Goal: Information Seeking & Learning: Compare options

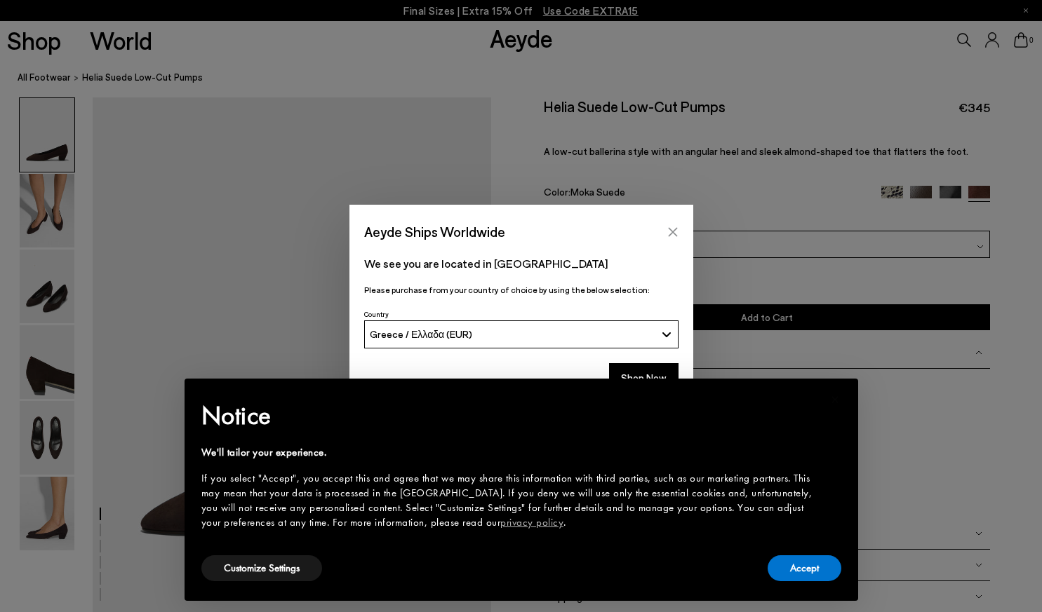
click at [668, 231] on icon "Close" at bounding box center [672, 232] width 11 height 11
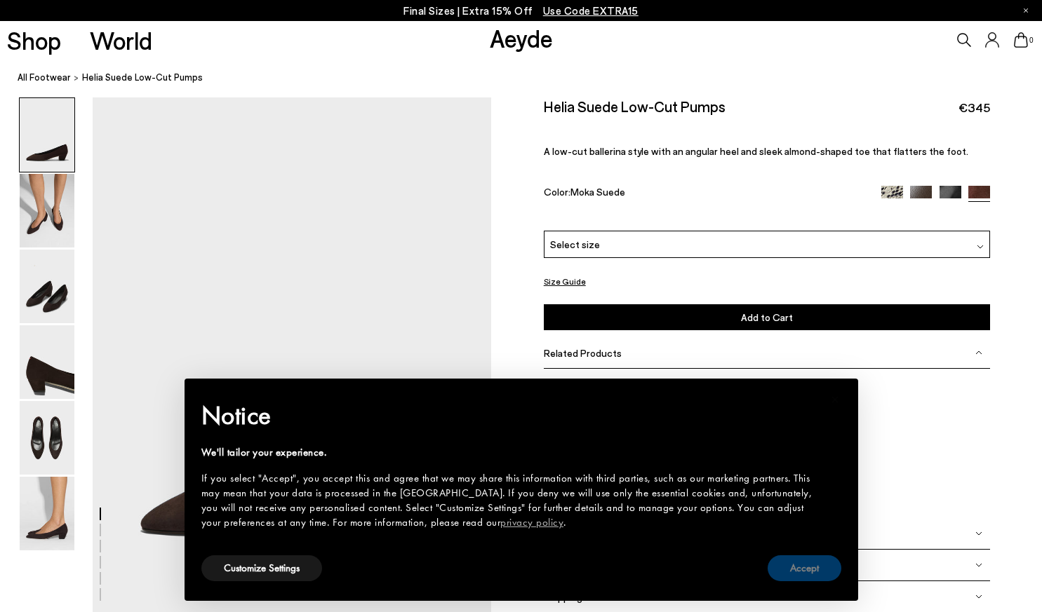
click at [803, 577] on button "Accept" at bounding box center [804, 568] width 74 height 26
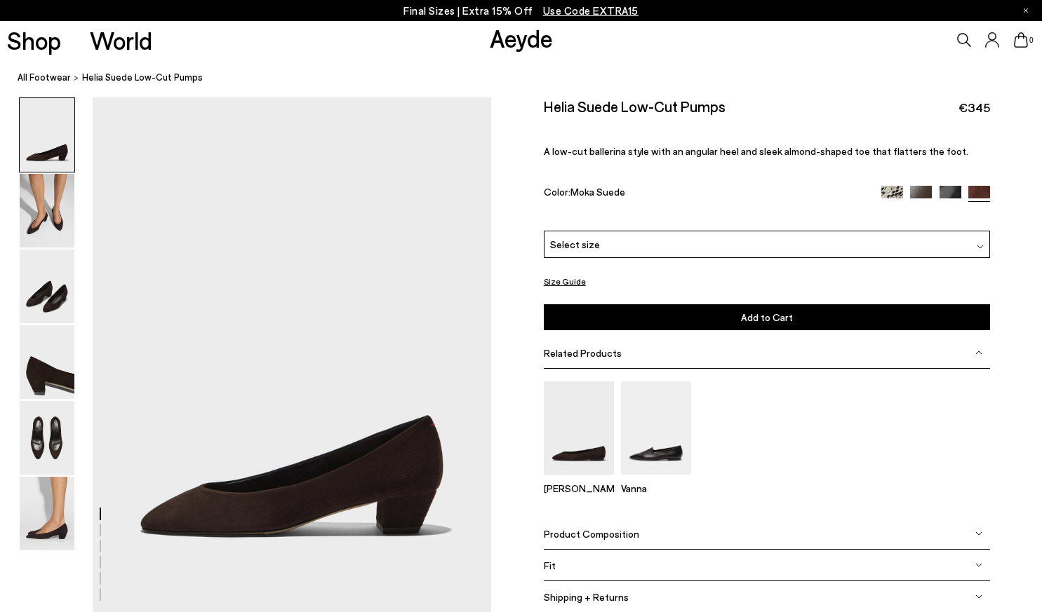
click at [584, 388] on img at bounding box center [579, 428] width 70 height 93
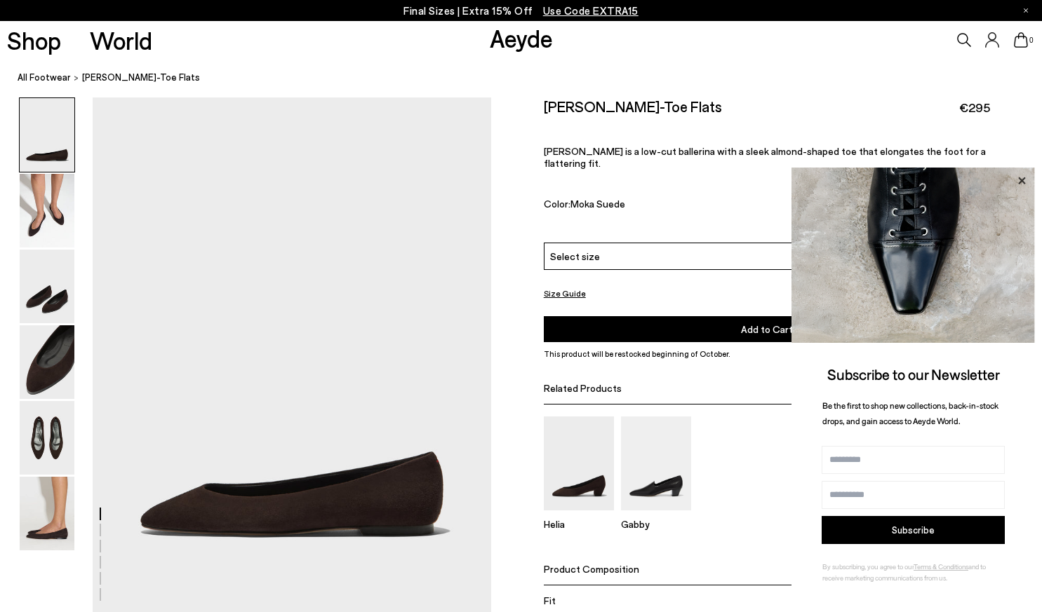
click at [1020, 175] on icon at bounding box center [1021, 181] width 18 height 18
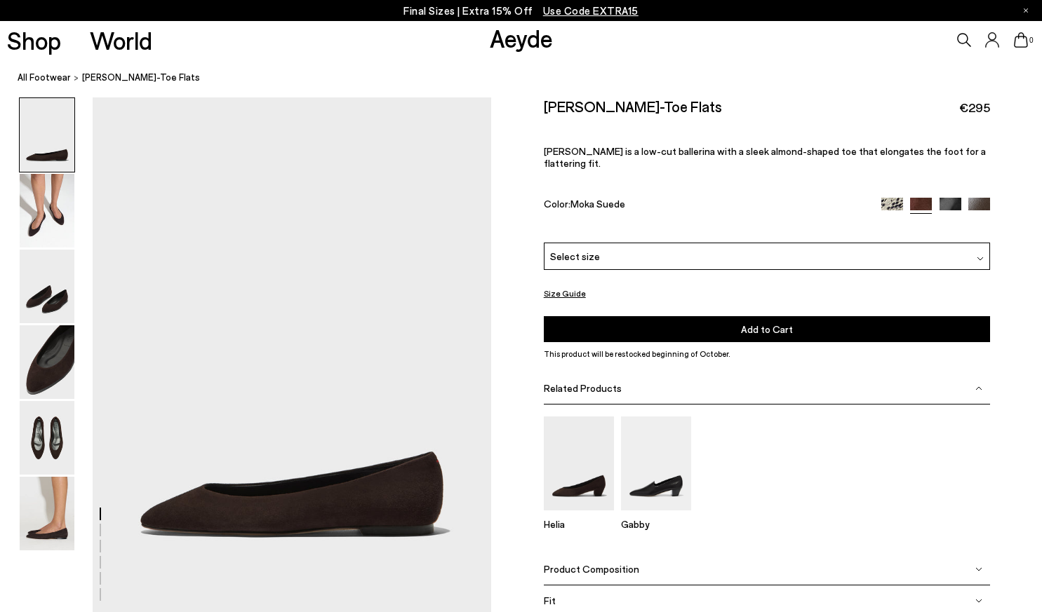
click at [978, 255] on img at bounding box center [979, 258] width 7 height 7
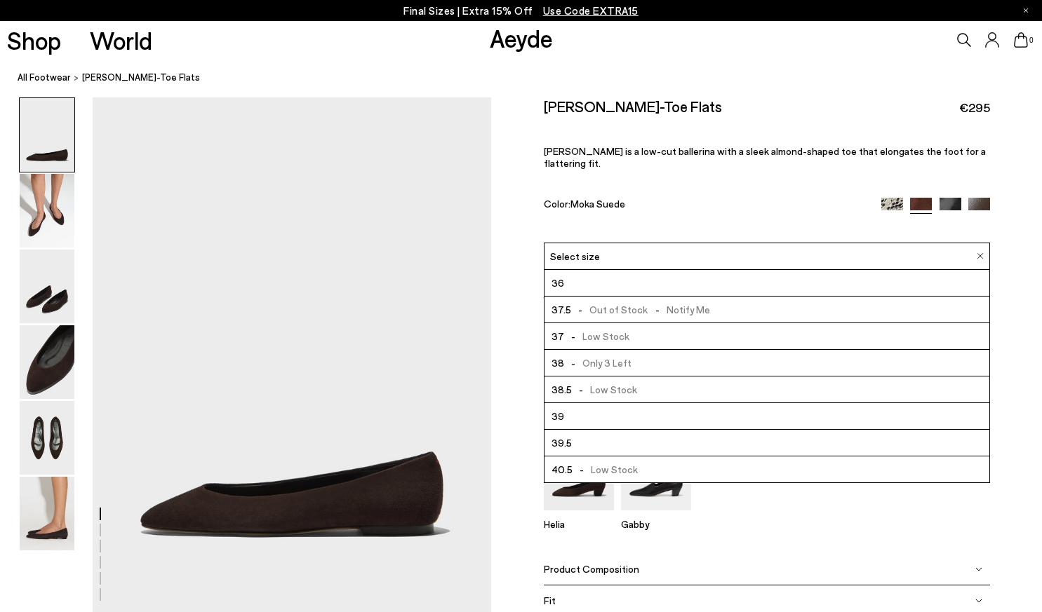
click at [952, 198] on img at bounding box center [950, 209] width 22 height 22
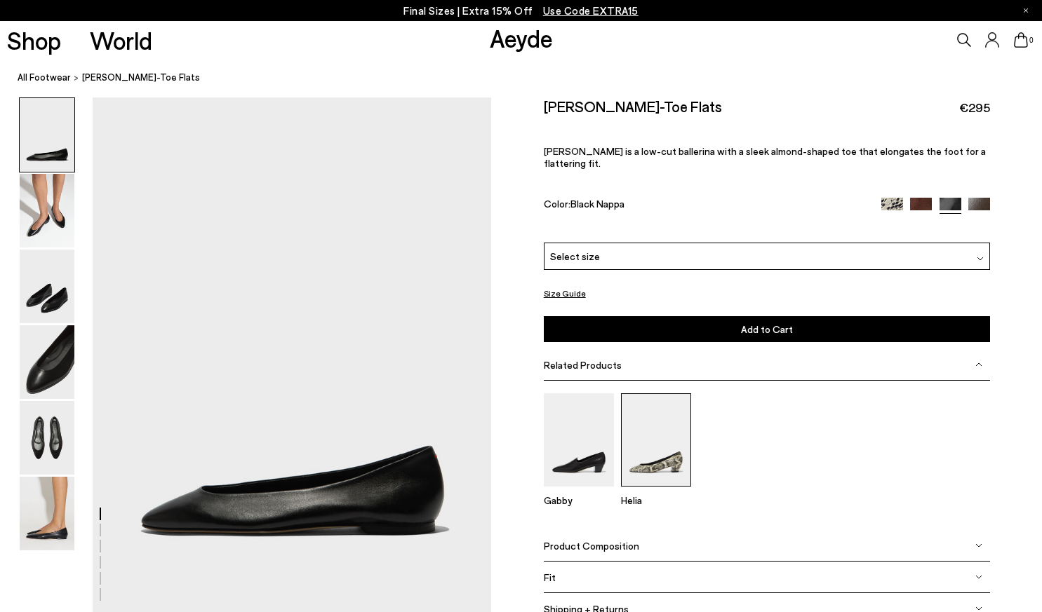
click at [666, 393] on img at bounding box center [656, 439] width 70 height 93
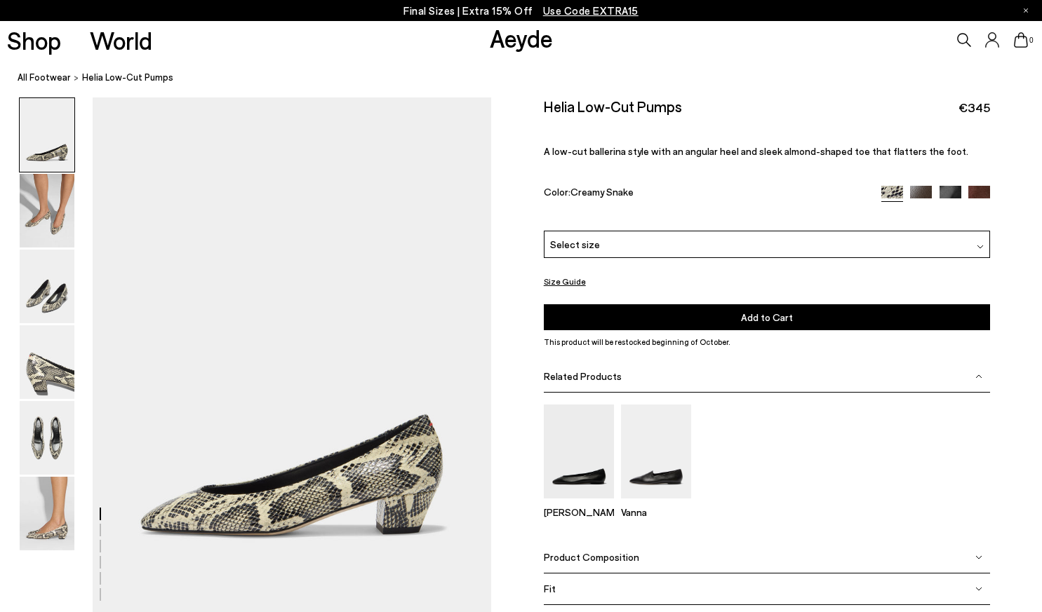
click at [923, 186] on img at bounding box center [921, 197] width 22 height 22
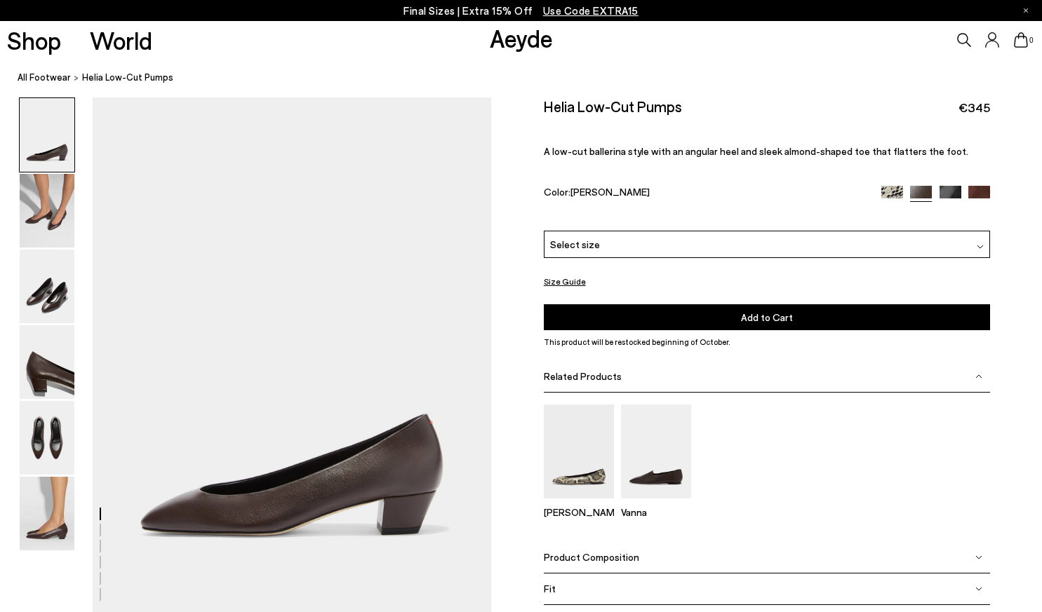
click at [950, 186] on img at bounding box center [950, 197] width 22 height 22
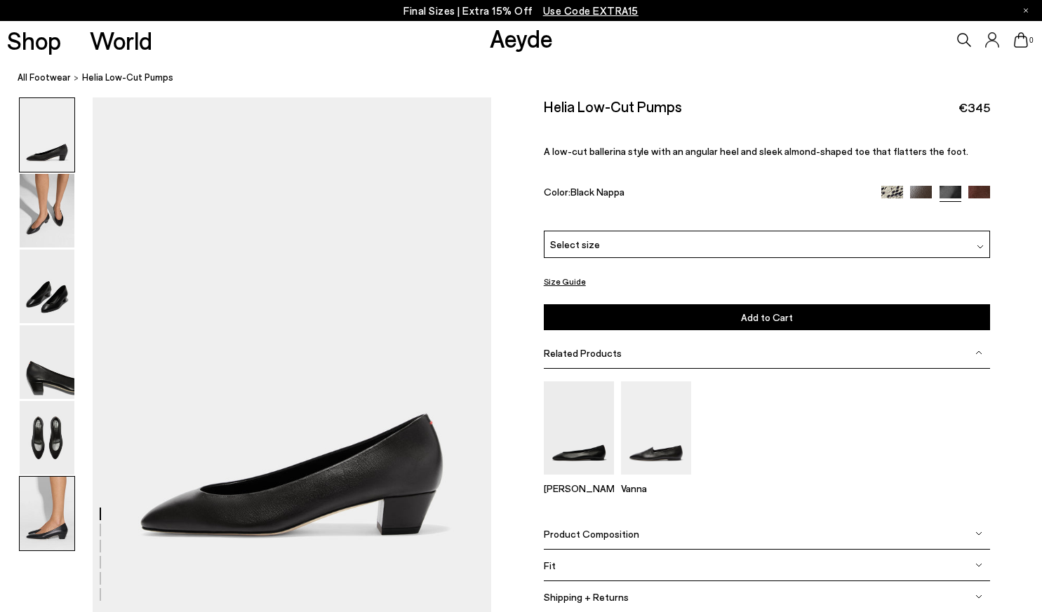
click at [29, 524] on img at bounding box center [47, 514] width 55 height 74
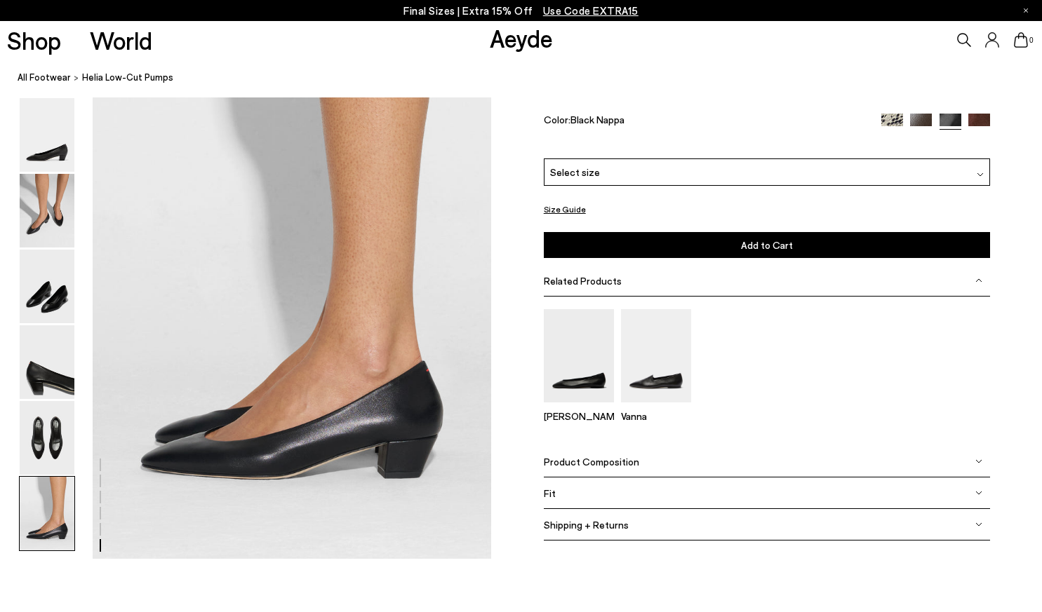
scroll to position [2749, 0]
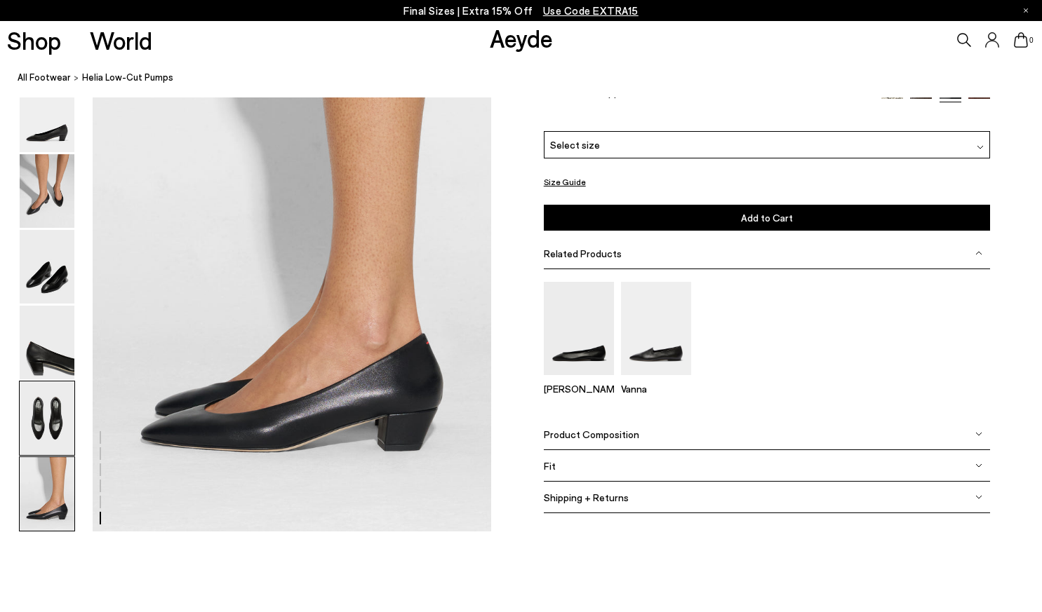
click at [29, 424] on img at bounding box center [47, 419] width 55 height 74
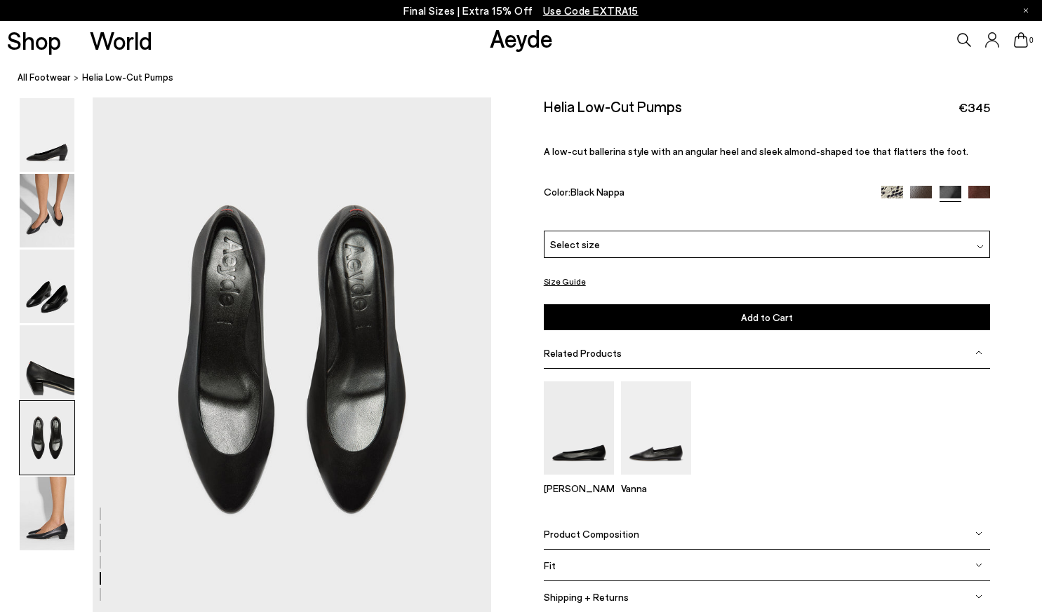
scroll to position [2119, 0]
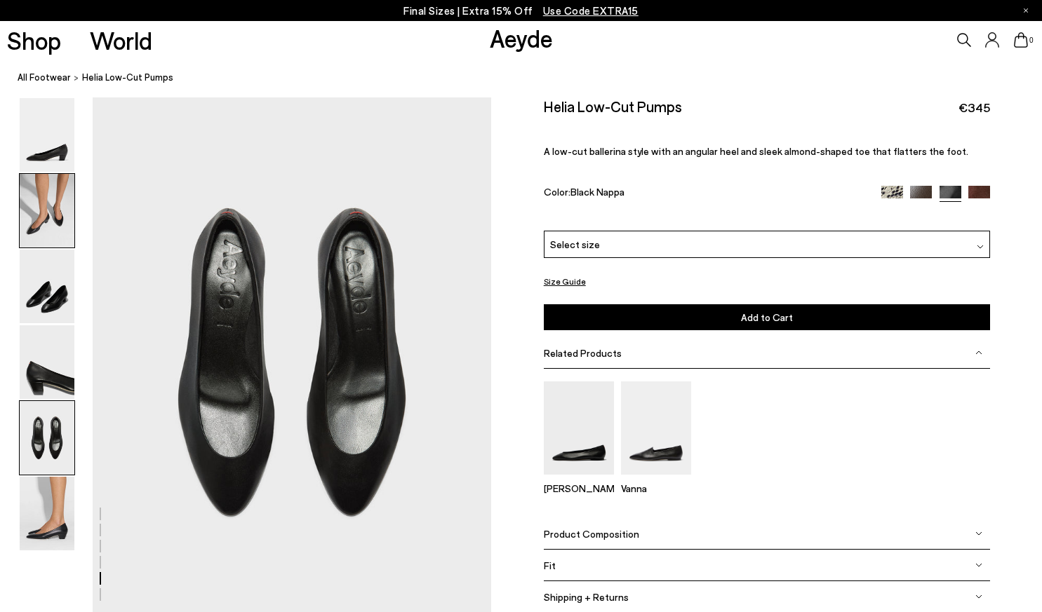
click at [39, 208] on img at bounding box center [47, 211] width 55 height 74
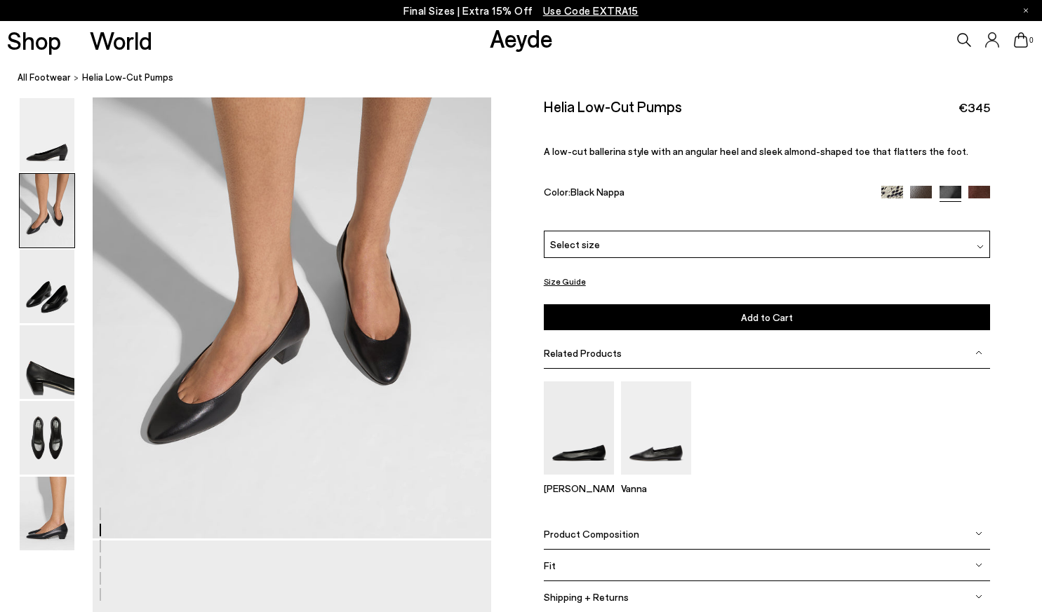
scroll to position [518, 0]
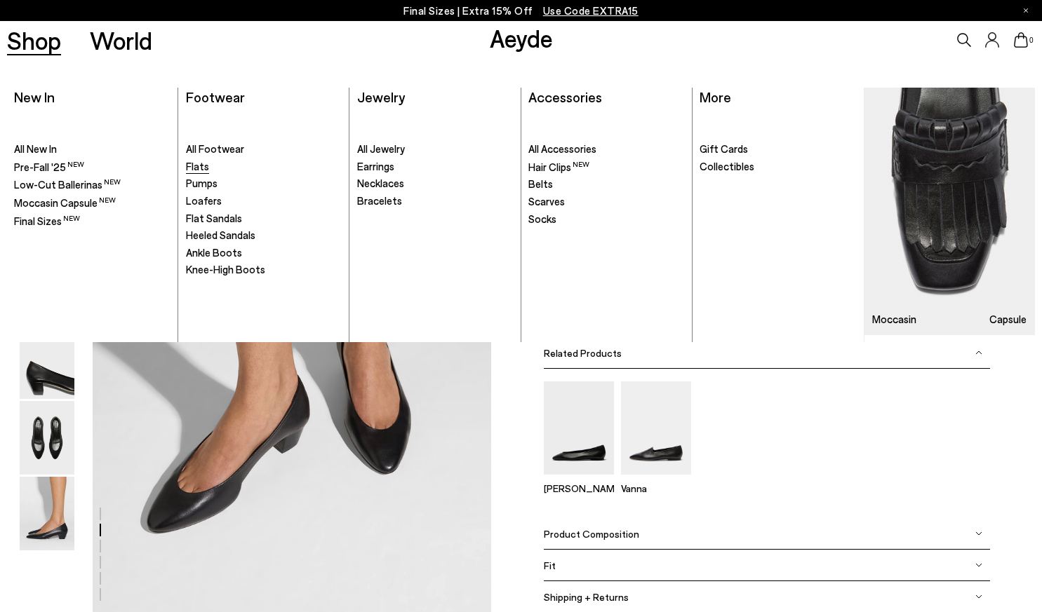
click at [191, 168] on span "Flats" at bounding box center [197, 166] width 23 height 13
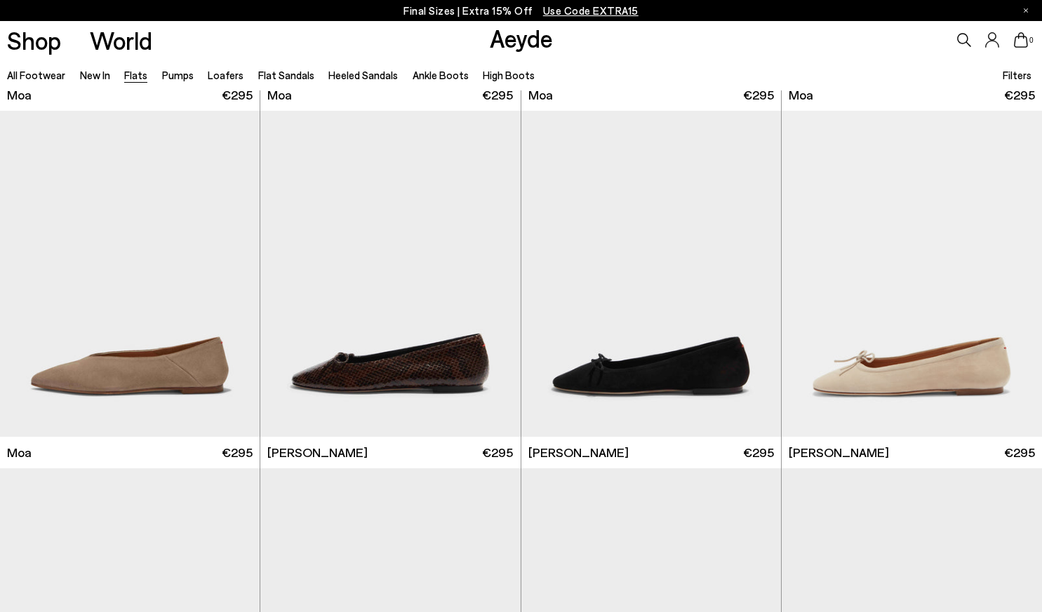
scroll to position [2521, 0]
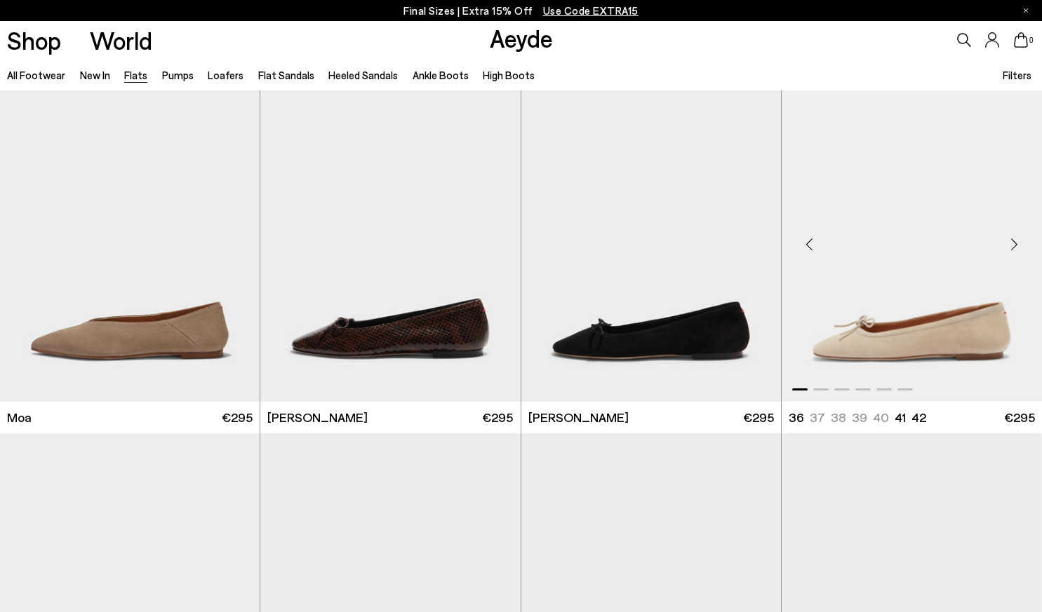
click at [881, 328] on img "1 / 6" at bounding box center [911, 239] width 260 height 327
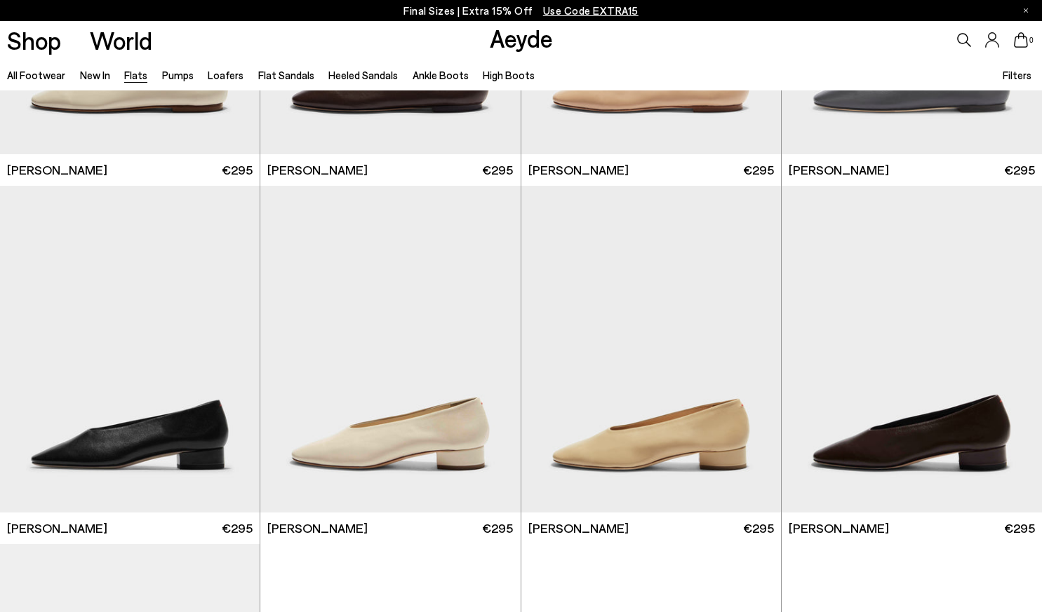
scroll to position [3393, 0]
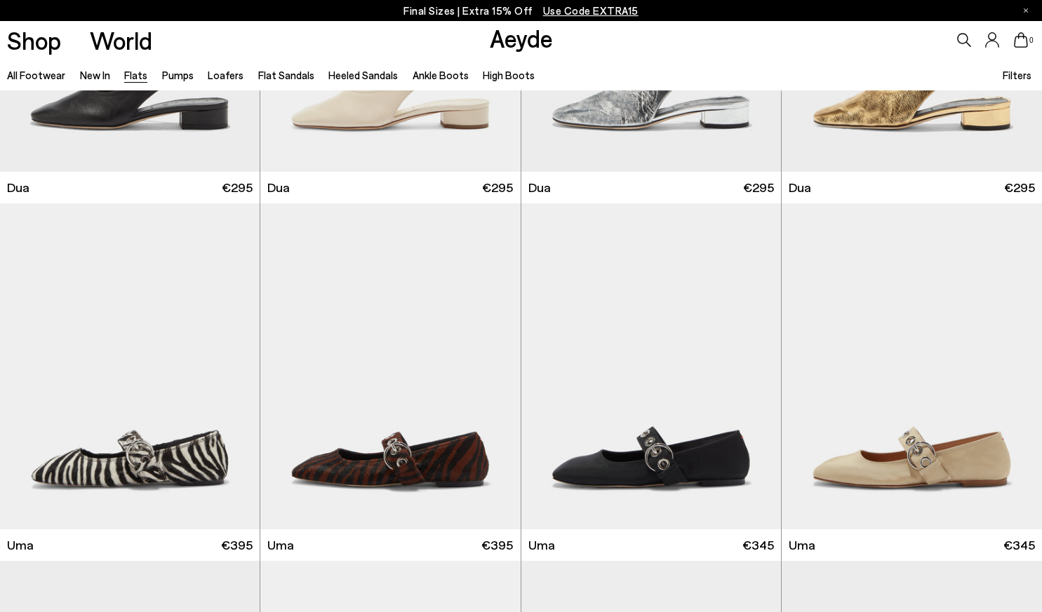
scroll to position [5670, 0]
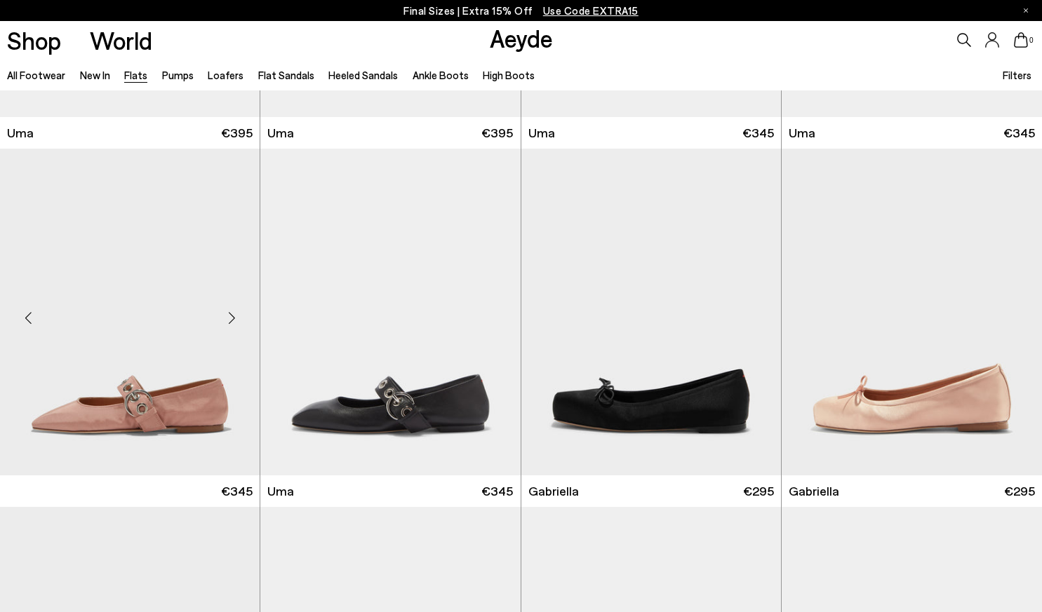
click at [57, 425] on img at bounding box center [129, 312] width 259 height 327
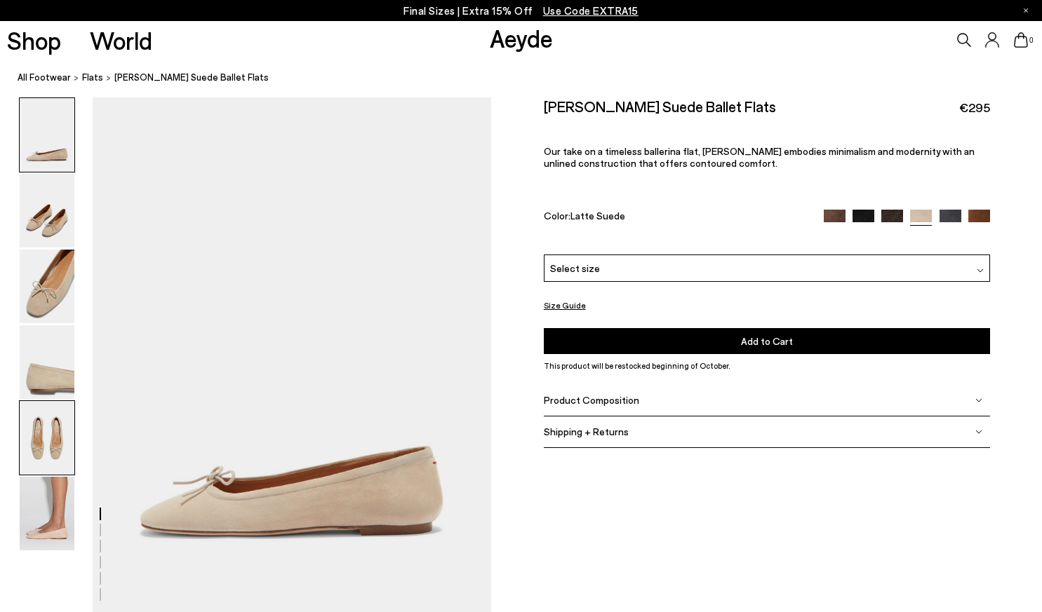
click at [56, 461] on img at bounding box center [47, 438] width 55 height 74
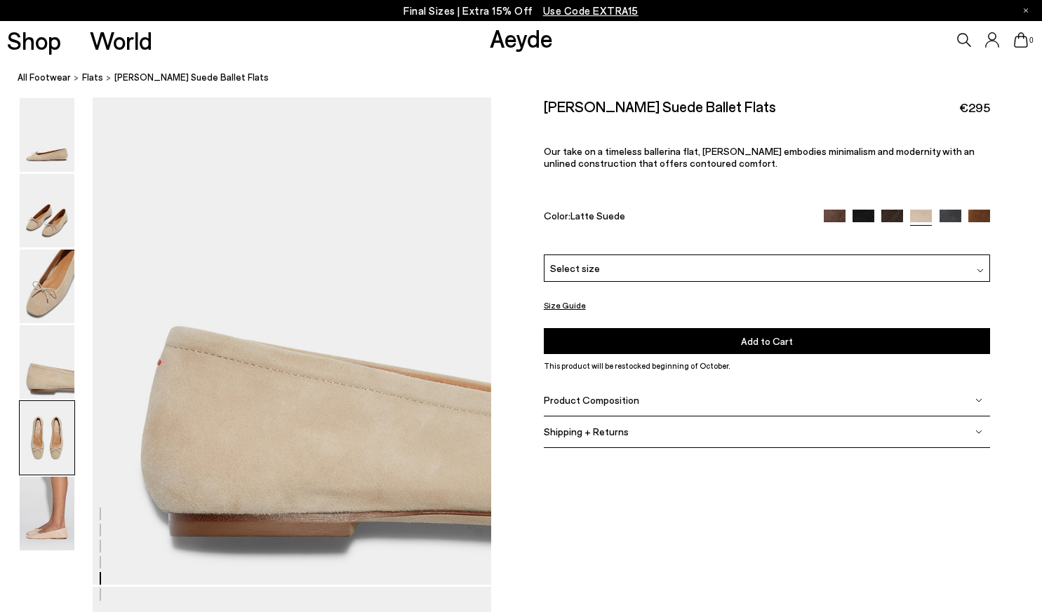
scroll to position [2119, 0]
